Goal: Share content

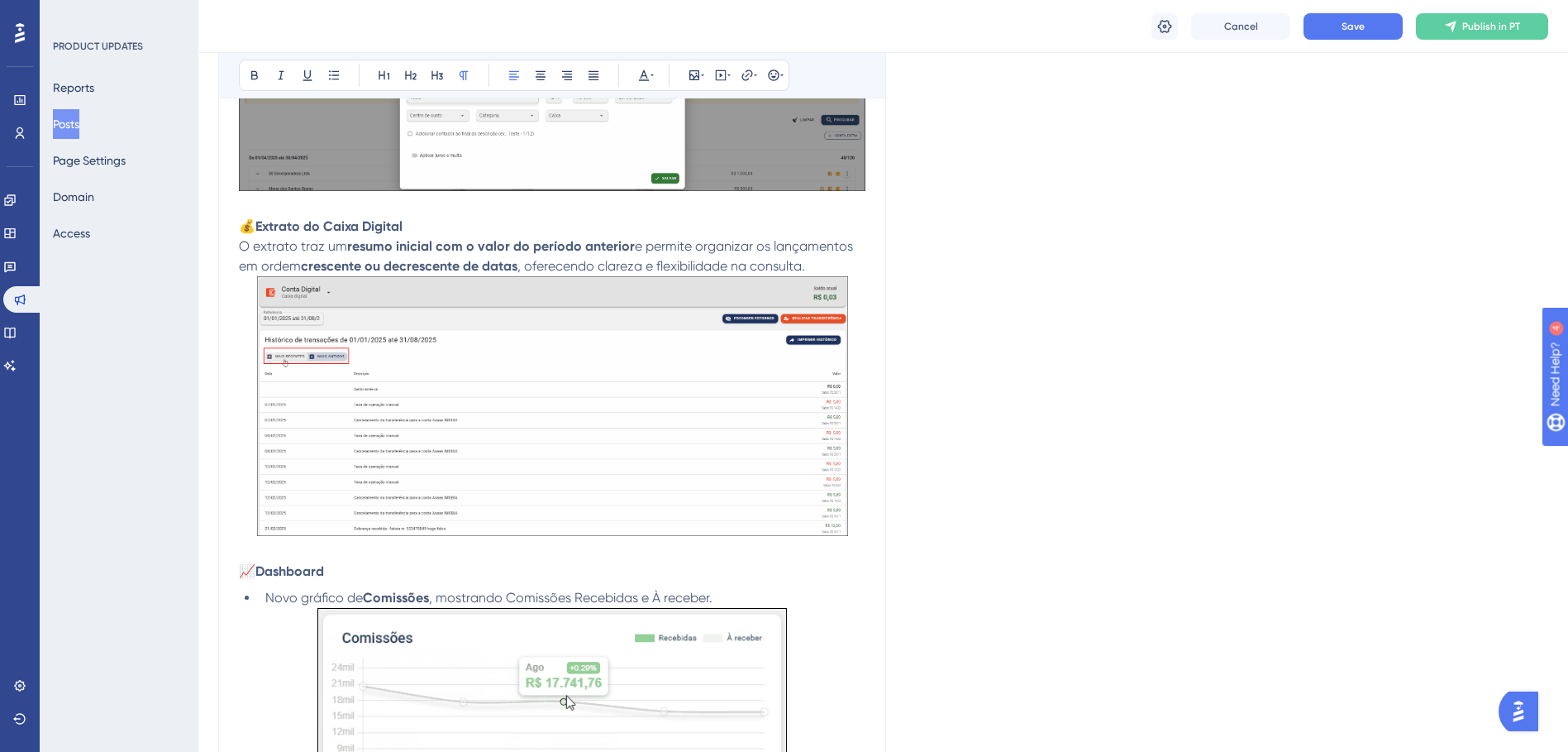
click at [1045, 118] on div "Language Portuguese (Default) Insert an Image Delete Release 28/08/2025 Bold It…" at bounding box center [883, 473] width 1330 height 2916
click at [1334, 24] on button "Save" at bounding box center [1353, 26] width 99 height 26
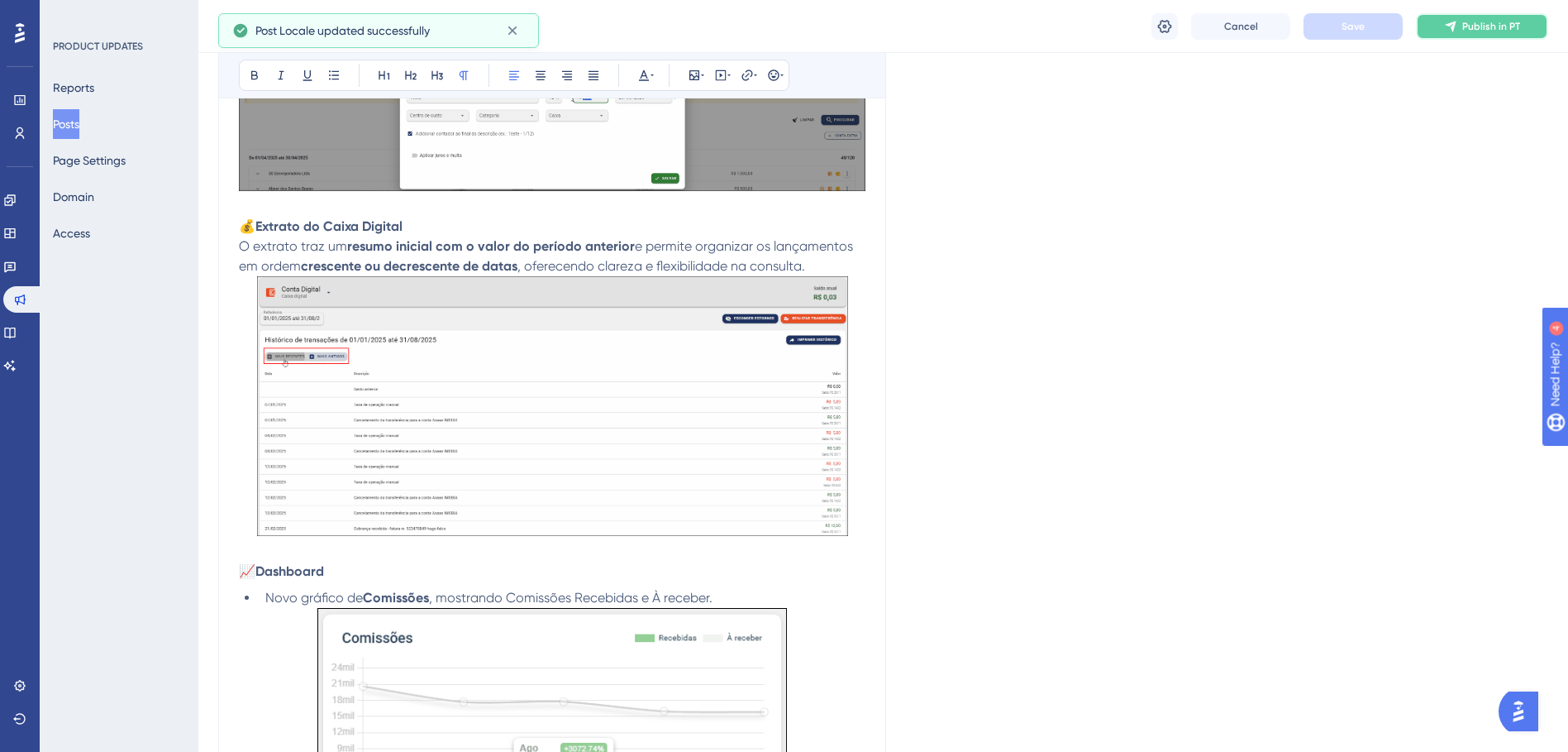
click at [1481, 31] on span "Publish in PT" at bounding box center [1491, 26] width 58 height 13
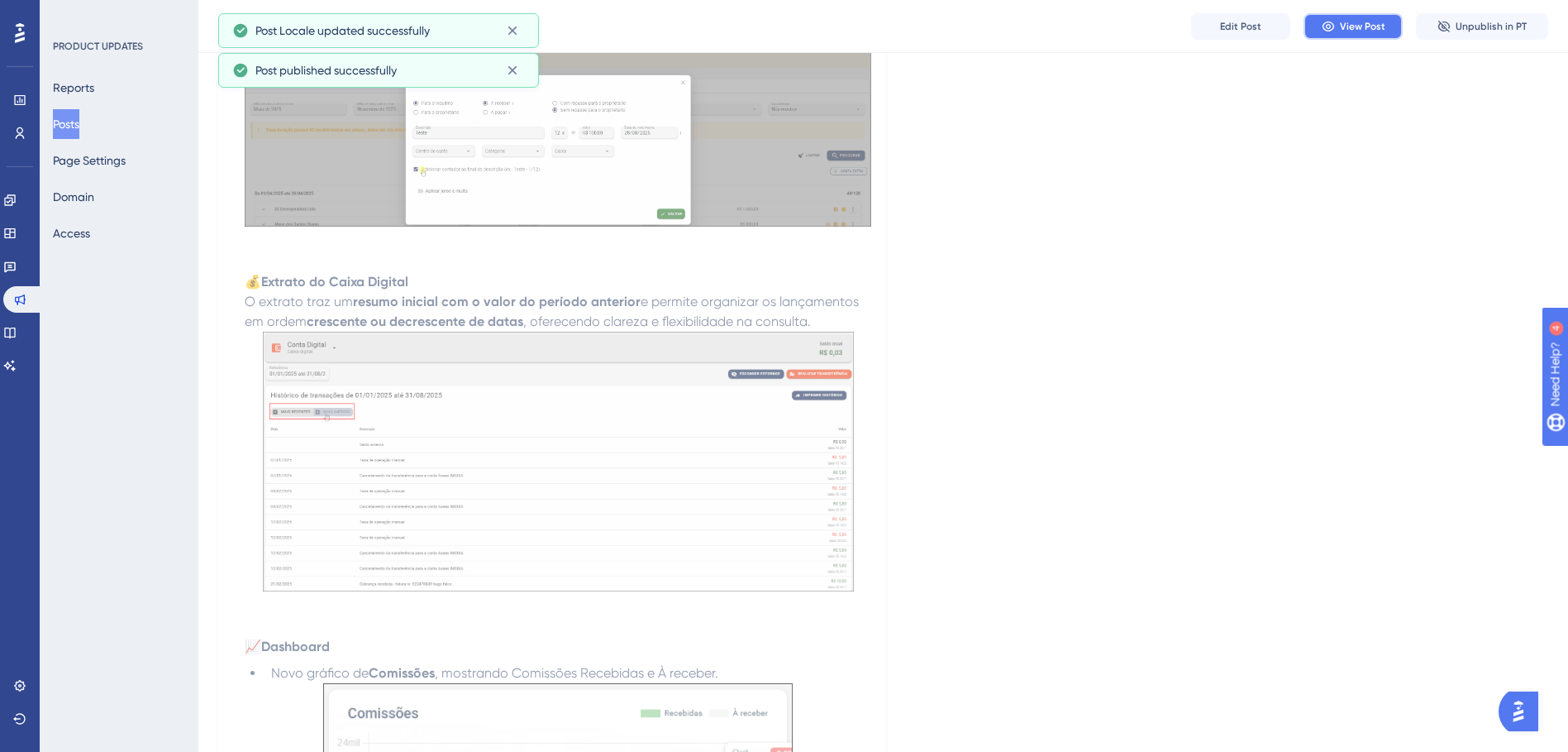
click at [1378, 29] on span "View Post" at bounding box center [1362, 26] width 45 height 13
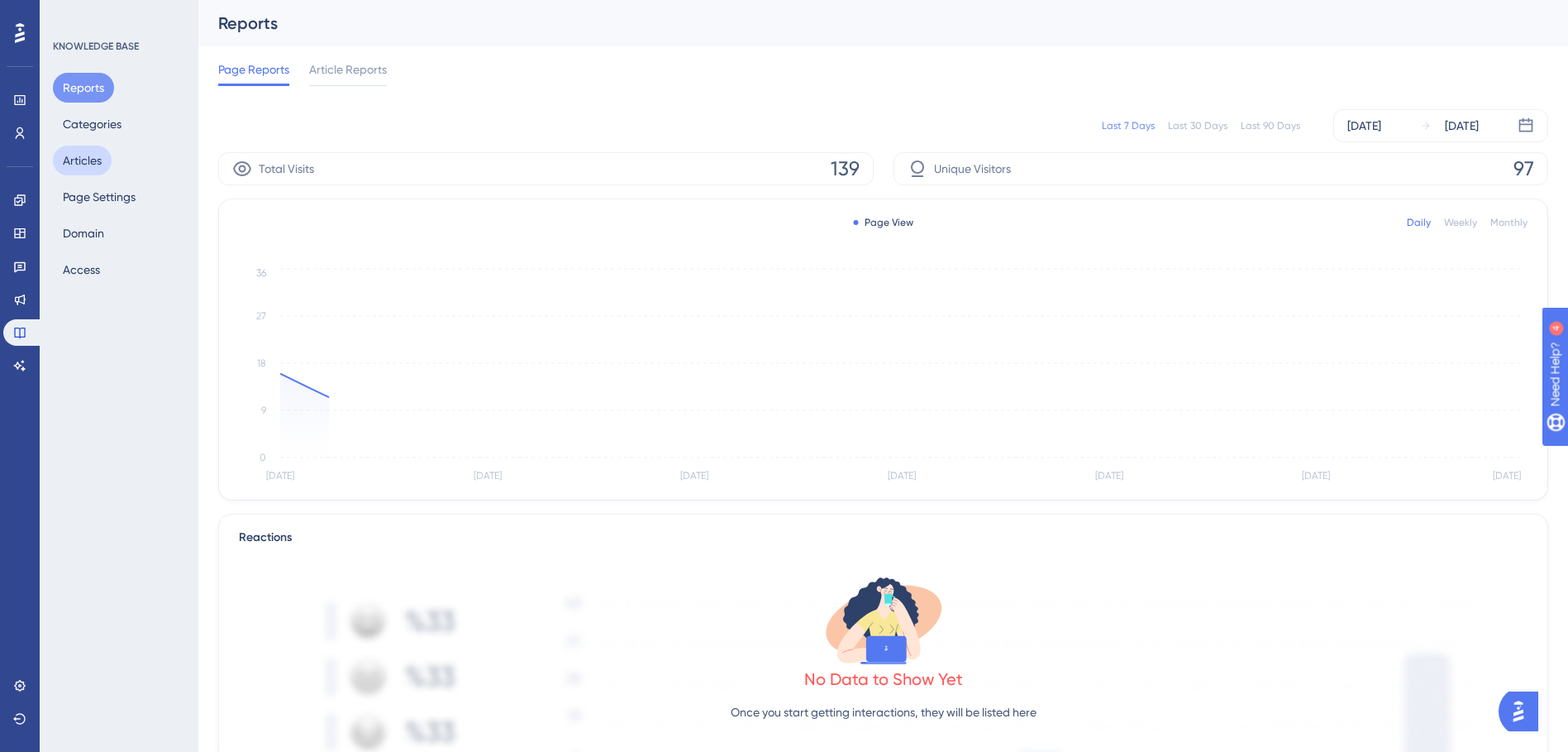
click at [73, 161] on button "Articles" at bounding box center [82, 161] width 58 height 30
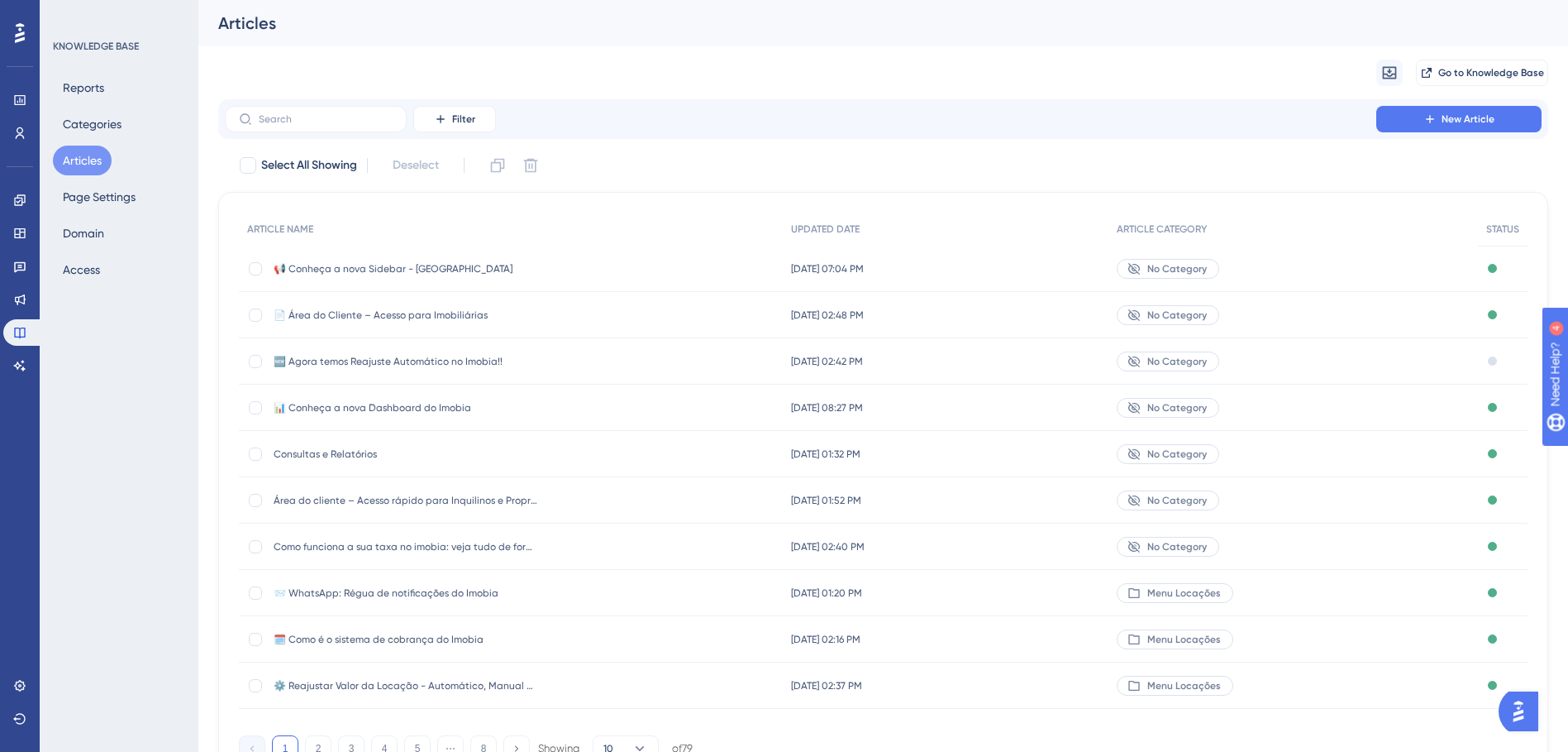
click at [385, 265] on span "📢 Conheça a nova Sidebar - [GEOGRAPHIC_DATA]" at bounding box center [405, 269] width 264 height 13
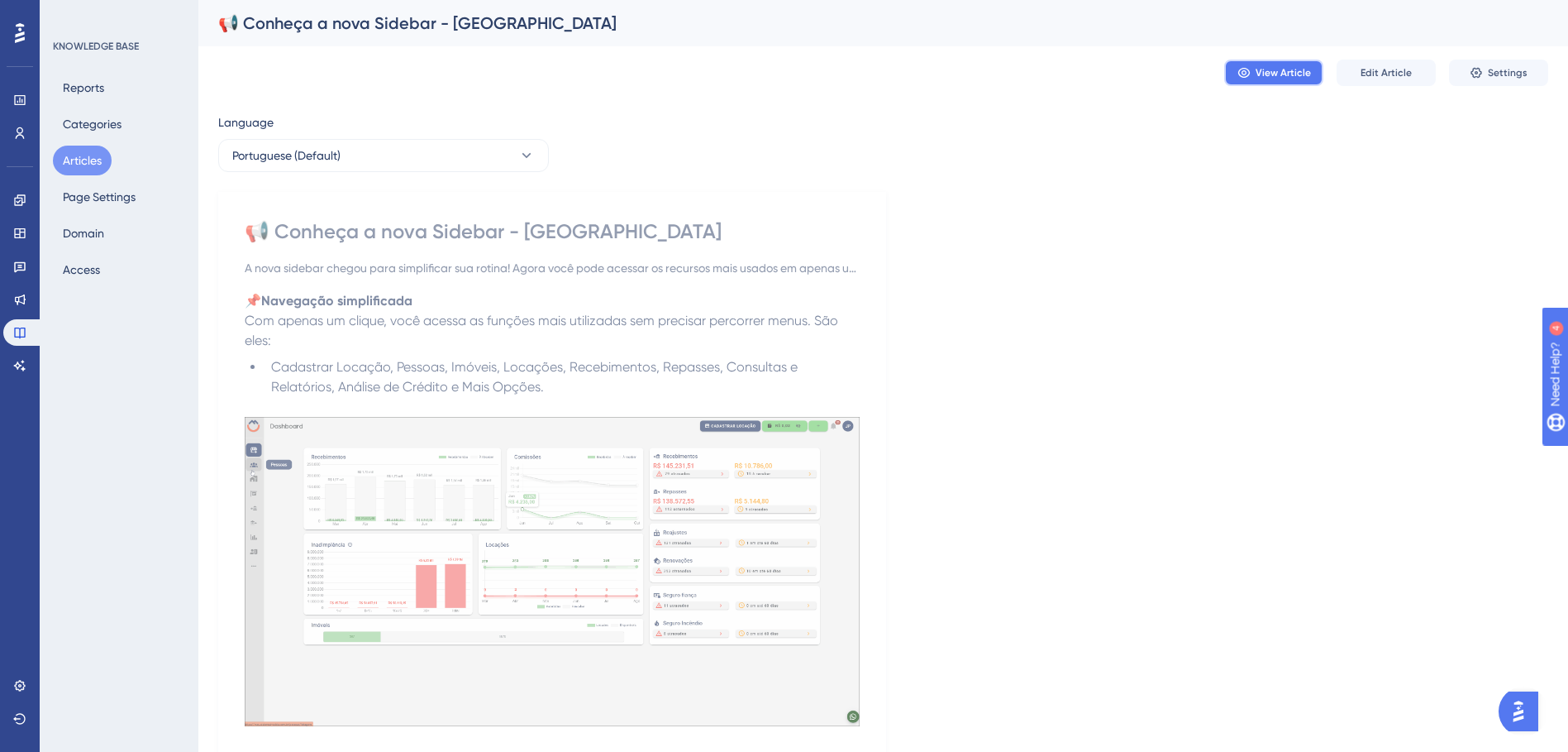
click at [1283, 61] on button "View Article" at bounding box center [1273, 72] width 99 height 26
